Goal: Information Seeking & Learning: Learn about a topic

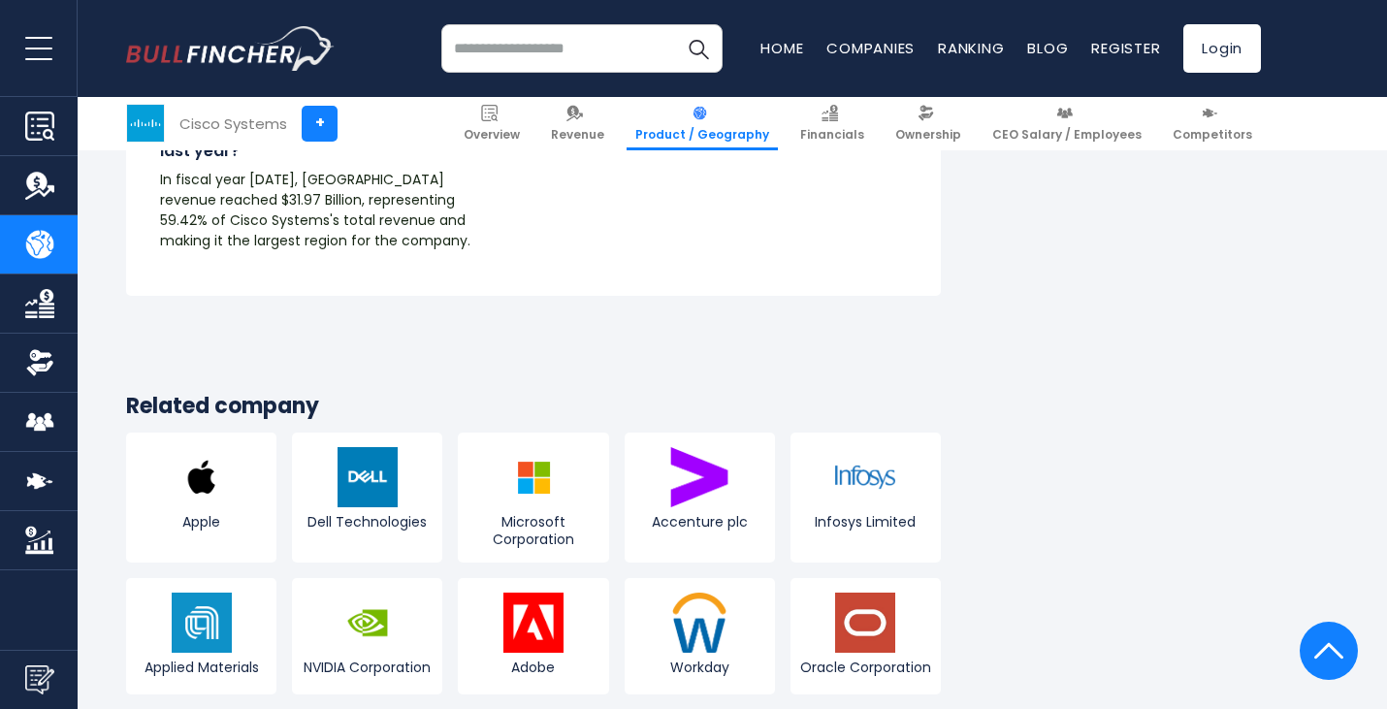
scroll to position [3493, 0]
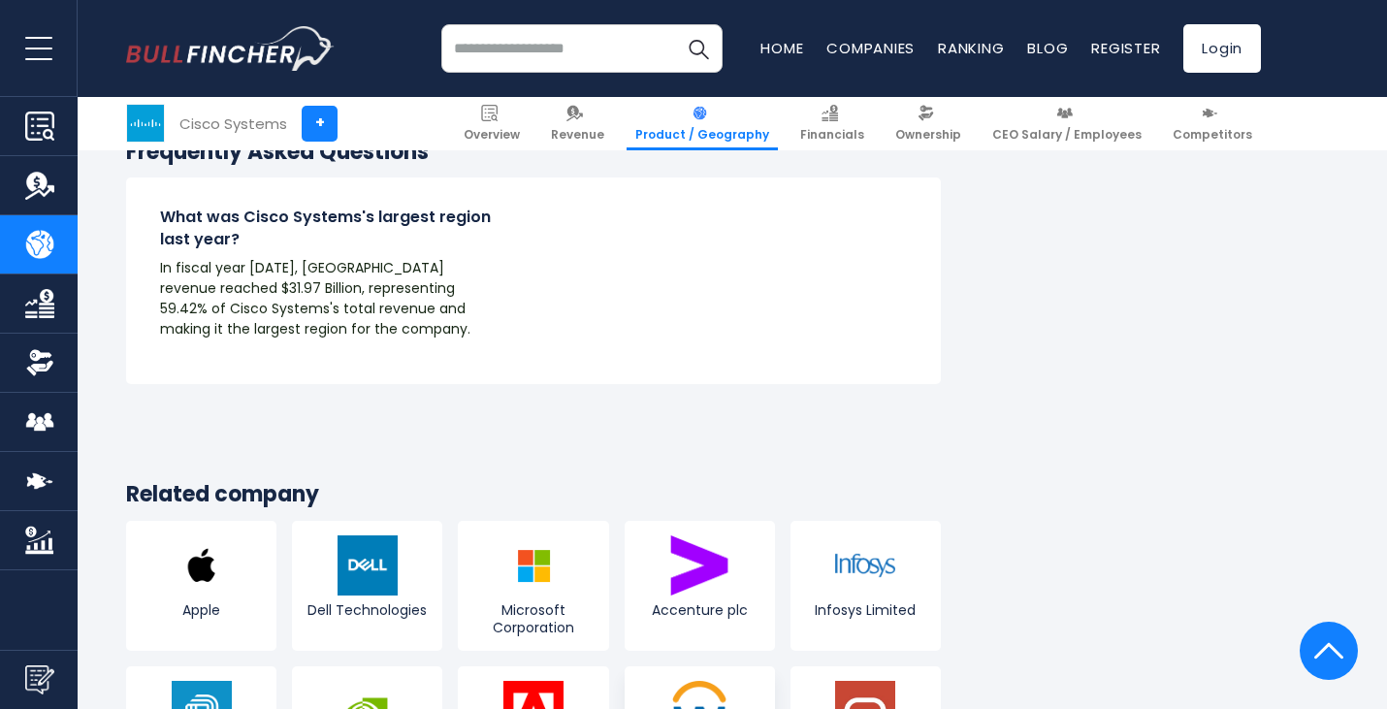
click at [720, 681] on img at bounding box center [699, 711] width 60 height 60
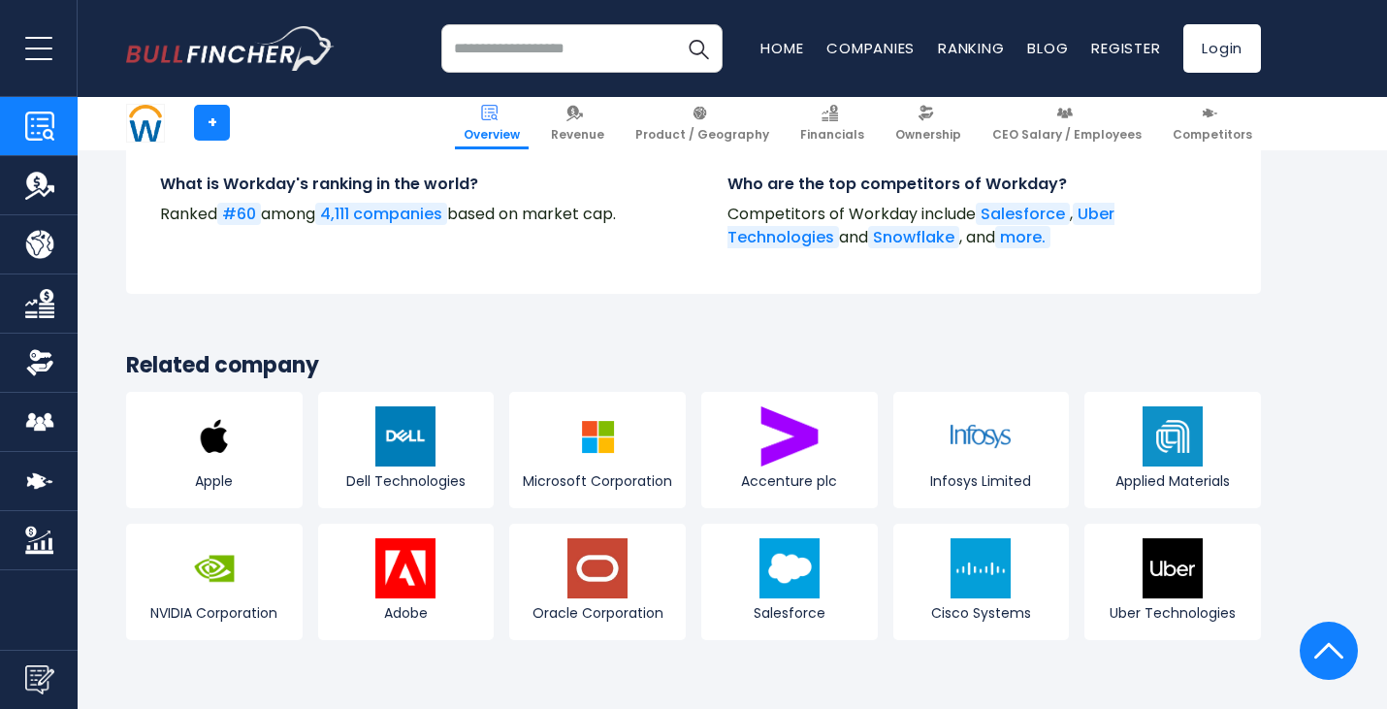
scroll to position [7179, 0]
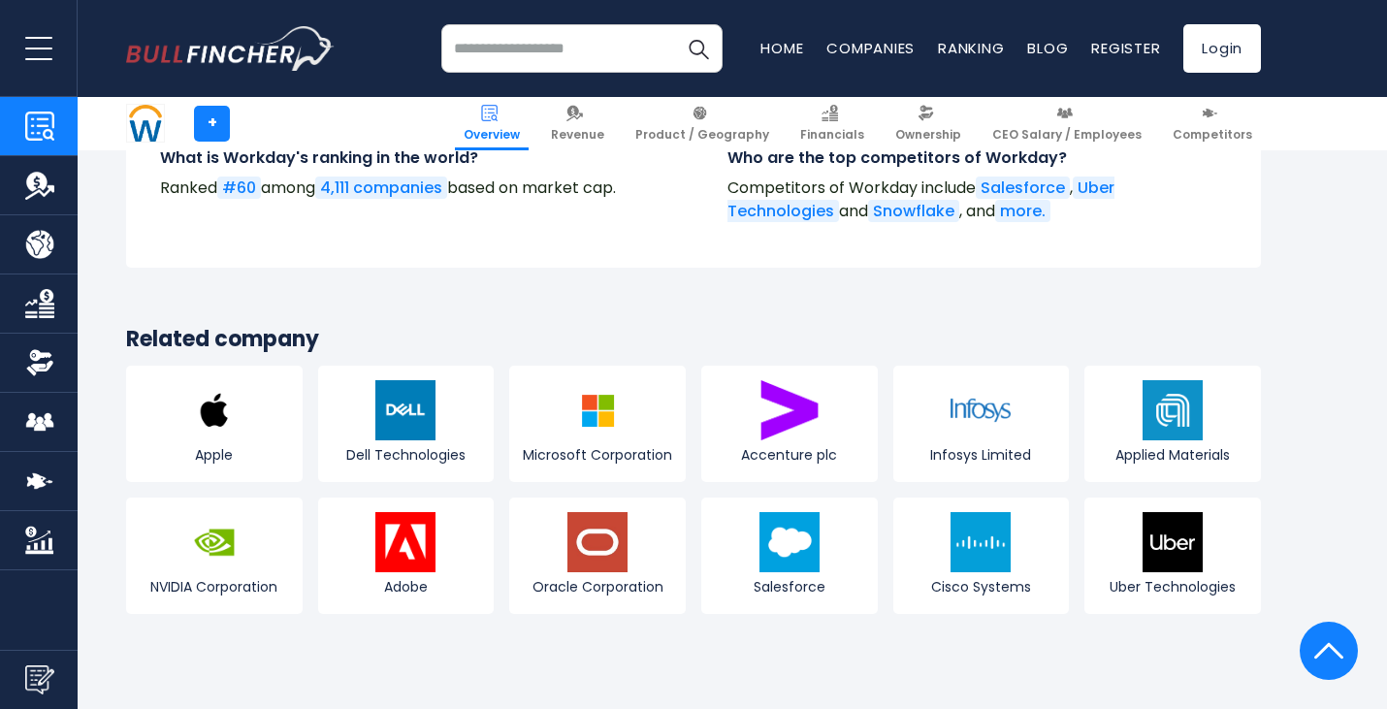
click at [538, 44] on input "search" at bounding box center [581, 48] width 281 height 49
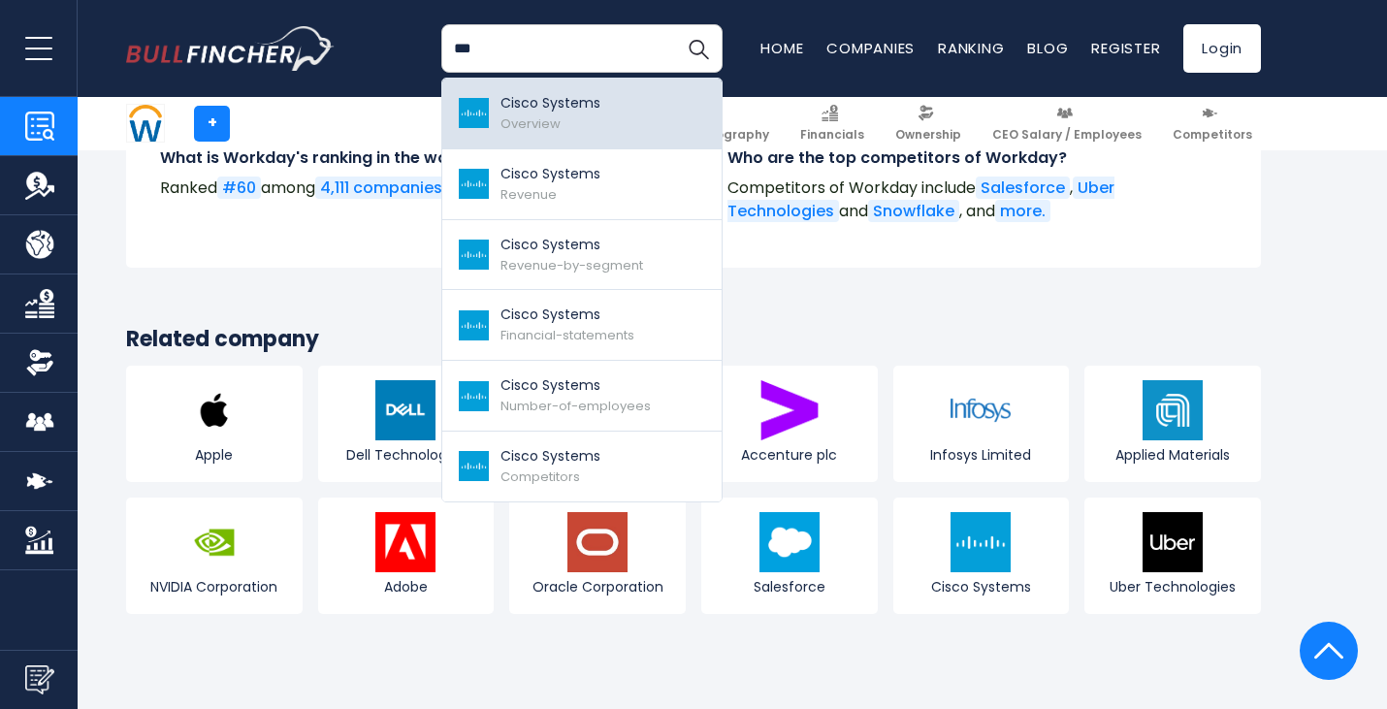
type input "***"
click at [566, 104] on p "Cisco Systems" at bounding box center [551, 103] width 100 height 20
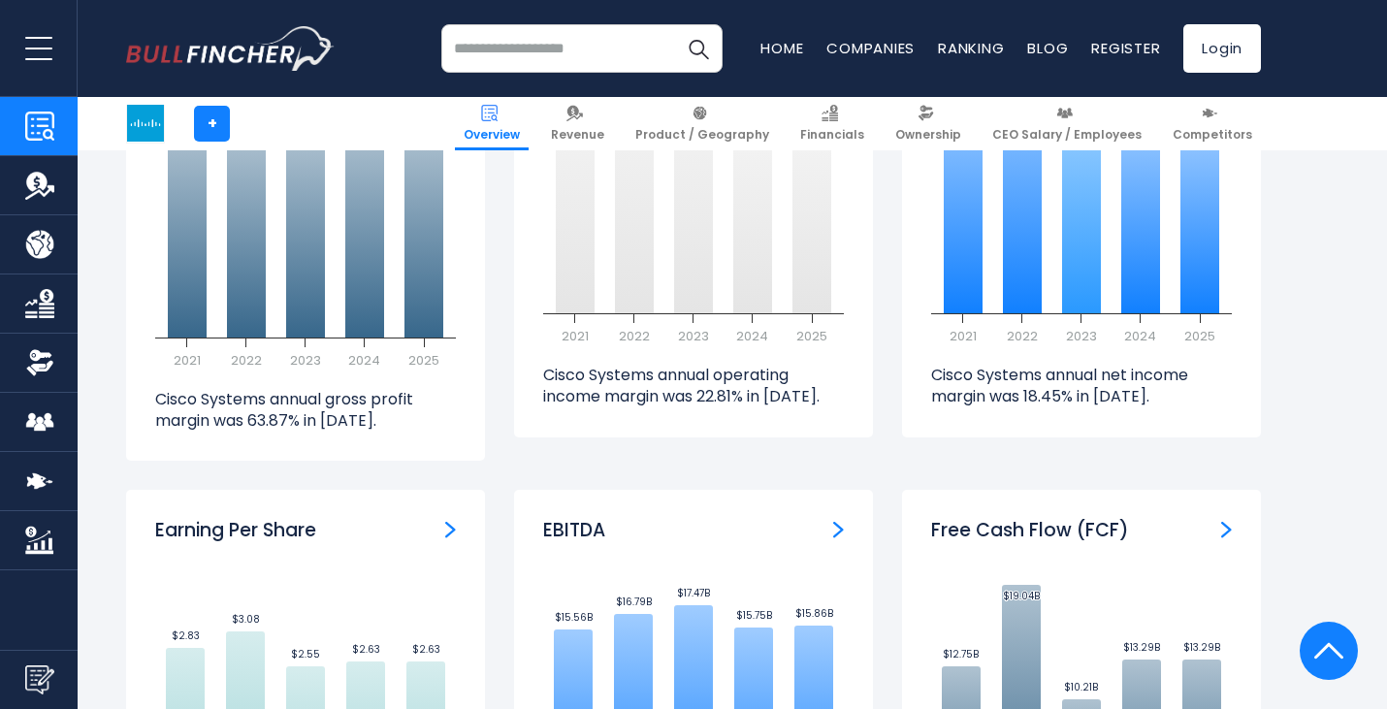
scroll to position [4851, 0]
